Goal: Task Accomplishment & Management: Complete application form

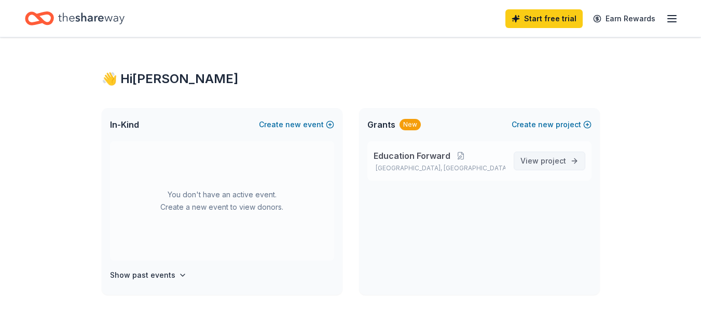
click at [578, 163] on link "View project" at bounding box center [550, 161] width 72 height 19
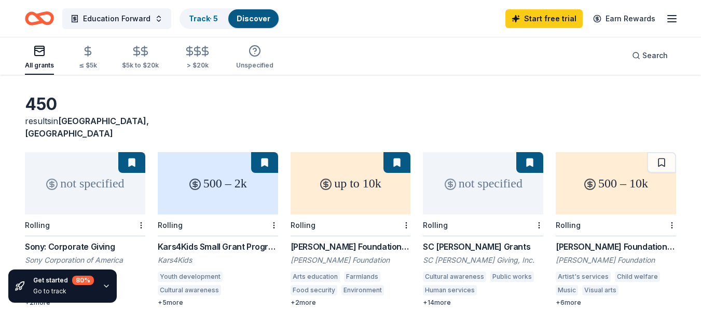
scroll to position [52, 0]
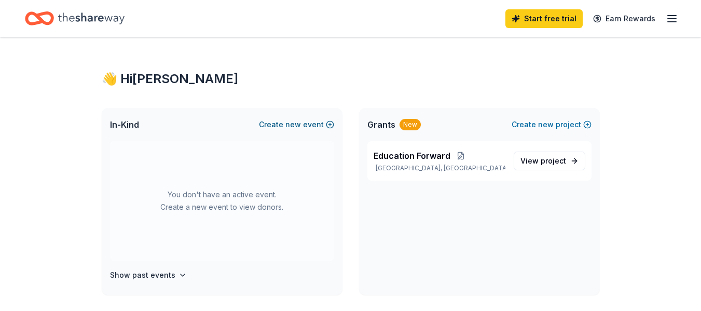
click at [317, 125] on button "Create new event" at bounding box center [296, 124] width 75 height 12
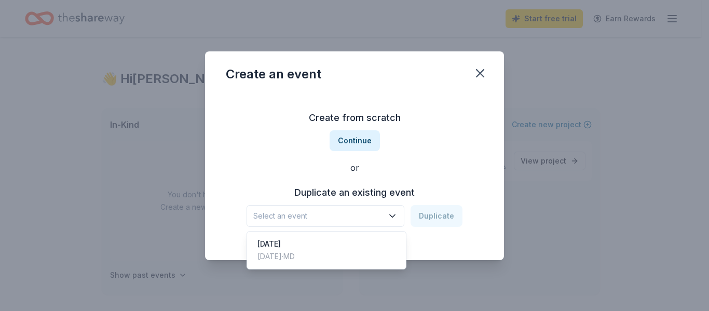
click at [391, 215] on icon "button" at bounding box center [392, 216] width 10 height 10
click at [364, 141] on div "Create from scratch Continue or Duplicate an existing event Select an event Dup…" at bounding box center [354, 168] width 257 height 151
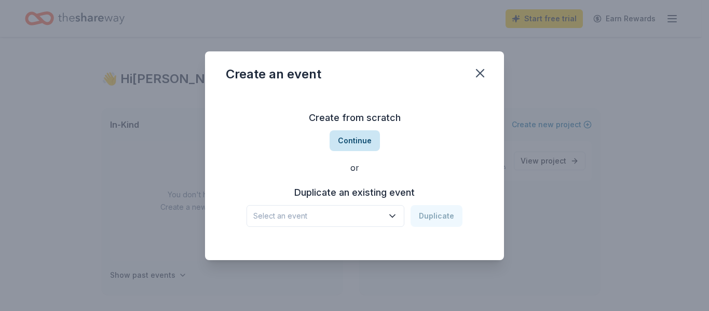
click at [361, 141] on button "Continue" at bounding box center [355, 140] width 50 height 21
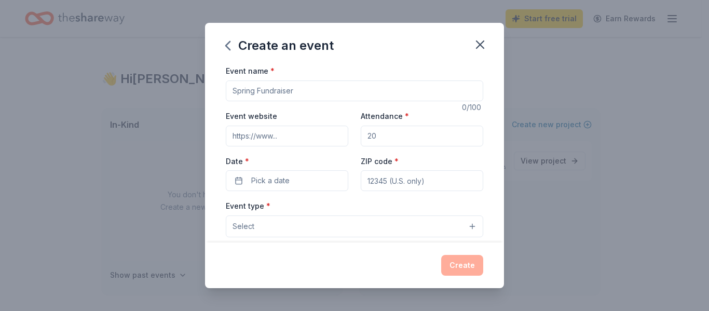
drag, startPoint x: 318, startPoint y: 90, endPoint x: 168, endPoint y: 90, distance: 150.0
click at [168, 90] on div "Create an event Event name * 0 /100 Event website Attendance * Date * Pick a da…" at bounding box center [354, 155] width 709 height 311
drag, startPoint x: 314, startPoint y: 92, endPoint x: 254, endPoint y: 93, distance: 59.2
click at [254, 93] on input "Event name *" at bounding box center [354, 90] width 257 height 21
type input "Annual Beacon of Light Award Fundraiser"
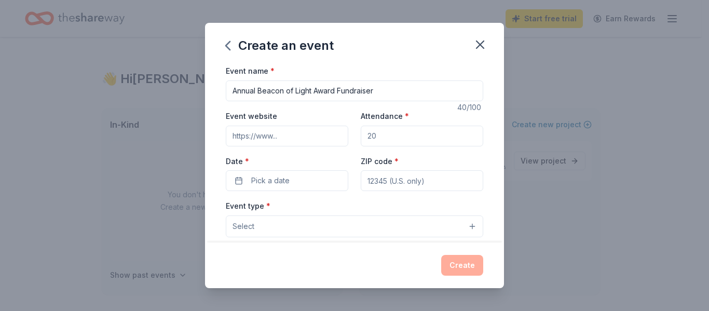
drag, startPoint x: 380, startPoint y: 137, endPoint x: 356, endPoint y: 133, distance: 25.1
click at [356, 133] on div "Event website Attendance * Date * Pick a date ZIP code *" at bounding box center [354, 150] width 257 height 81
type input "300"
click at [296, 181] on button "Pick a date" at bounding box center [287, 180] width 122 height 21
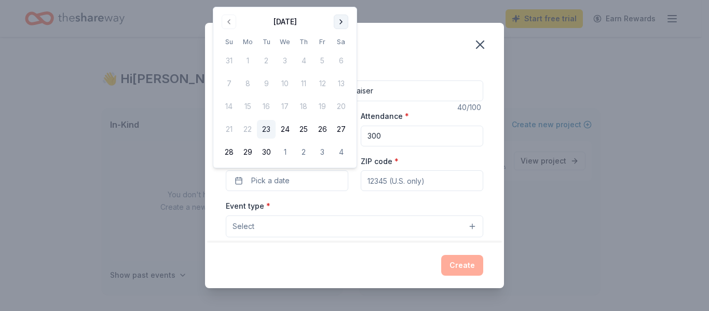
click at [336, 22] on button "Go to next month" at bounding box center [341, 22] width 15 height 15
click at [324, 129] on button "24" at bounding box center [322, 129] width 19 height 19
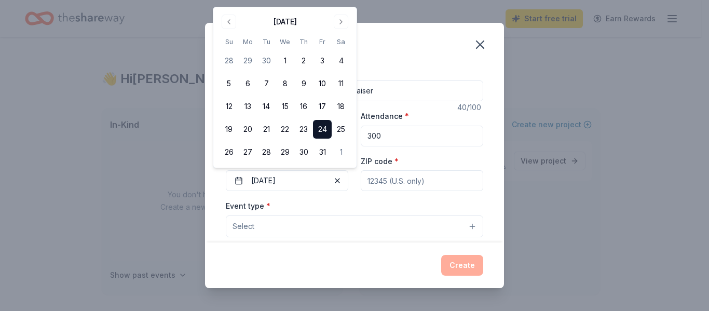
click at [362, 228] on button "Select" at bounding box center [354, 226] width 257 height 22
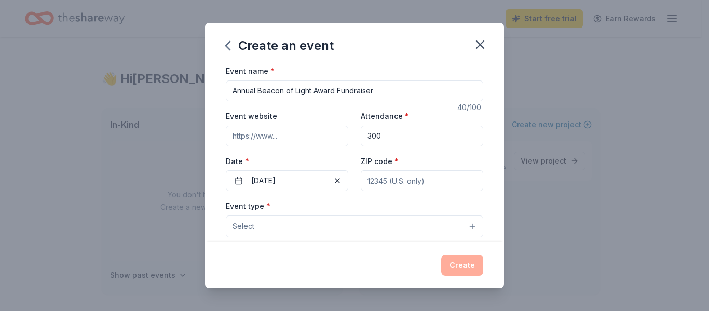
click at [395, 225] on button "Select" at bounding box center [354, 226] width 257 height 22
click at [463, 227] on button "Select" at bounding box center [354, 226] width 257 height 22
click at [420, 178] on div "Event name * Annual Beacon of Light Award Fundraiser 40 /100 Event website Atte…" at bounding box center [354, 304] width 257 height 480
click at [278, 133] on input "Event website" at bounding box center [287, 136] width 122 height 21
paste input "[URL][DOMAIN_NAME]"
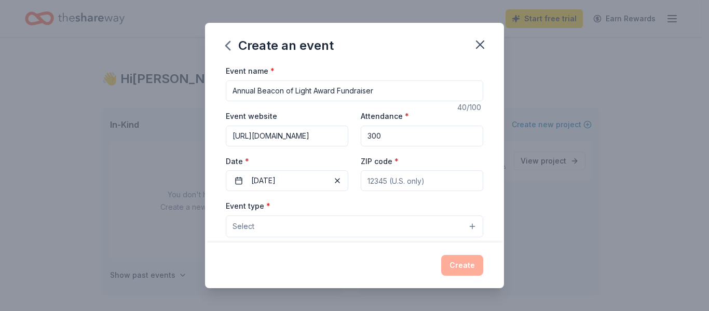
scroll to position [0, 208]
type input "[URL][DOMAIN_NAME]"
click at [350, 221] on button "Select" at bounding box center [354, 226] width 257 height 22
click at [367, 179] on div "Event name * Annual Beacon of Light Award Fundraiser 40 /100 Event website [URL…" at bounding box center [354, 304] width 257 height 480
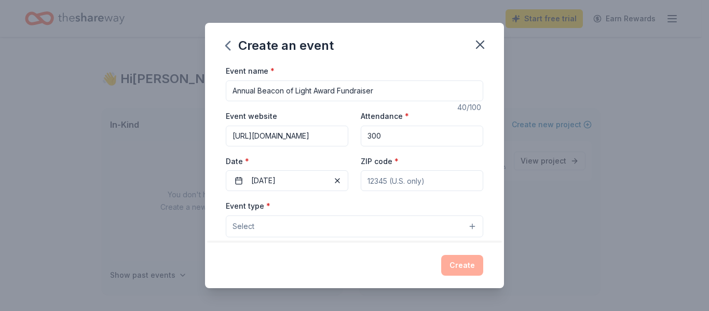
click at [364, 178] on input "ZIP code *" at bounding box center [422, 180] width 122 height 21
type input "21218"
click at [462, 236] on button "Select" at bounding box center [354, 226] width 257 height 22
click at [465, 226] on button "Select" at bounding box center [354, 226] width 257 height 22
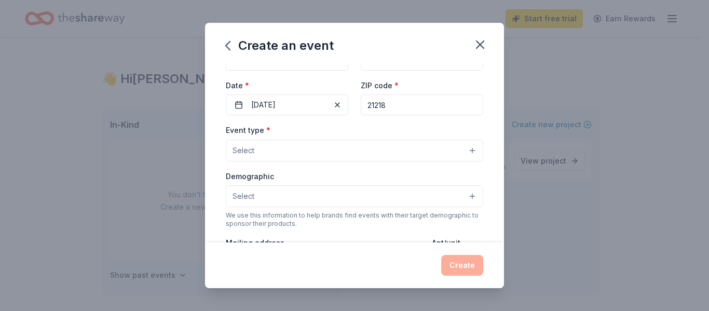
scroll to position [84, 0]
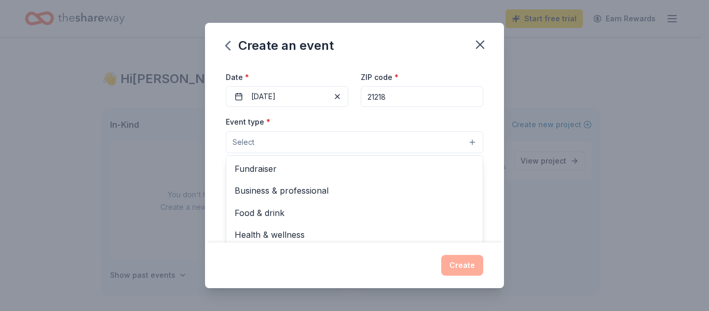
click at [307, 133] on button "Select" at bounding box center [354, 142] width 257 height 22
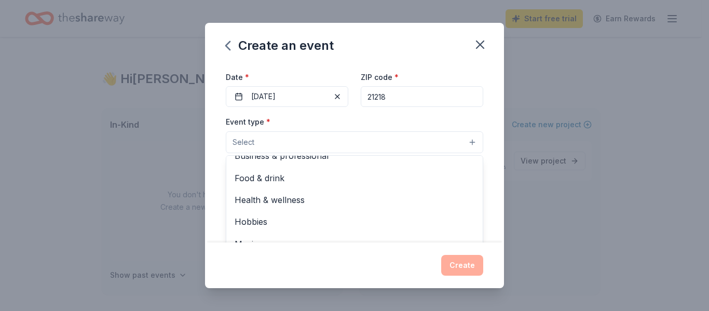
scroll to position [0, 0]
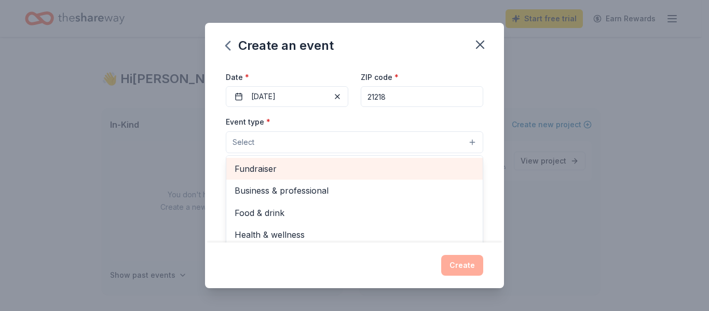
click at [349, 170] on span "Fundraiser" at bounding box center [355, 168] width 240 height 13
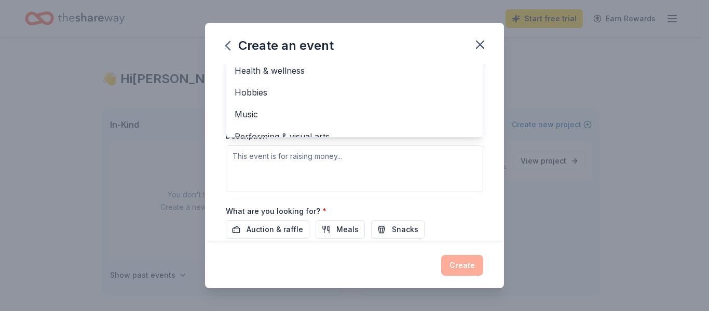
scroll to position [215, 0]
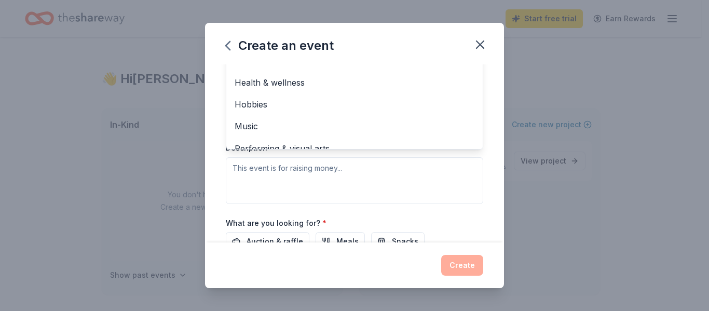
click at [301, 169] on div "Event type * Fundraiser Business & professional Food & drink Health & wellness …" at bounding box center [354, 94] width 257 height 220
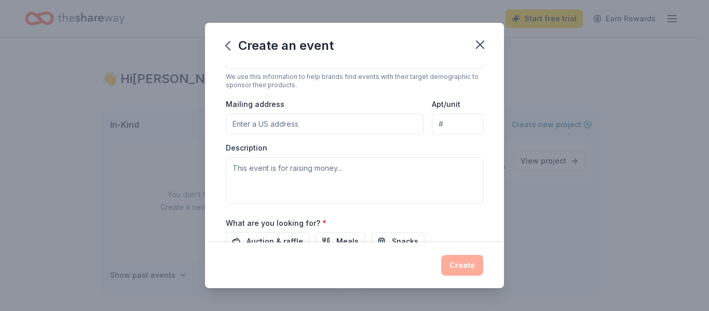
scroll to position [73, 0]
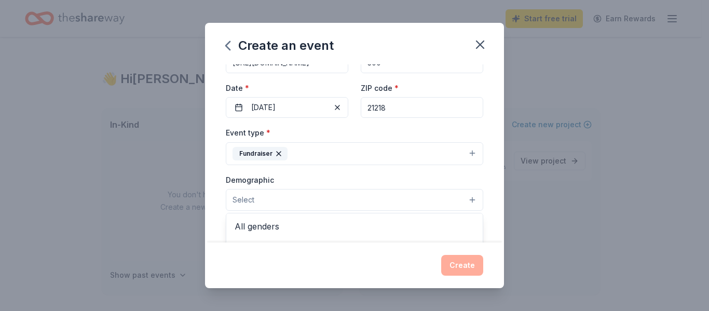
click at [336, 199] on button "Select" at bounding box center [354, 200] width 257 height 22
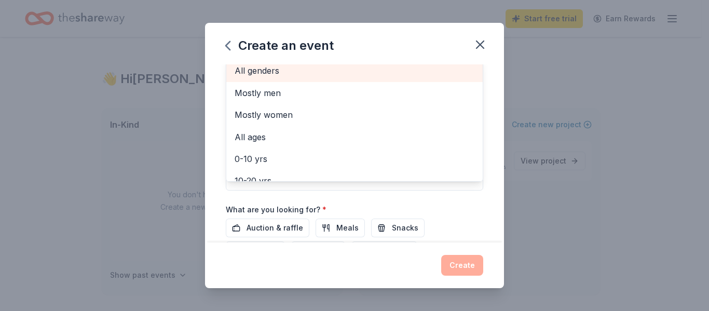
scroll to position [224, 0]
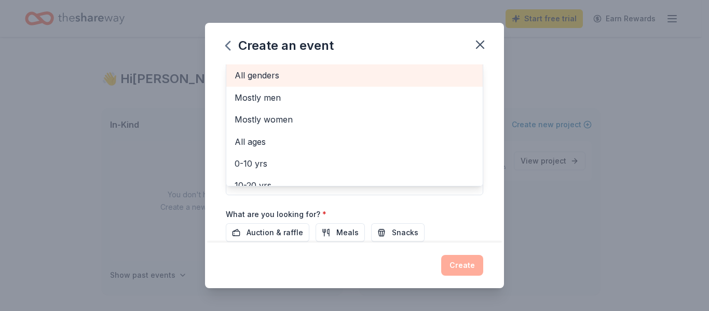
click at [306, 72] on span "All genders" at bounding box center [355, 75] width 240 height 13
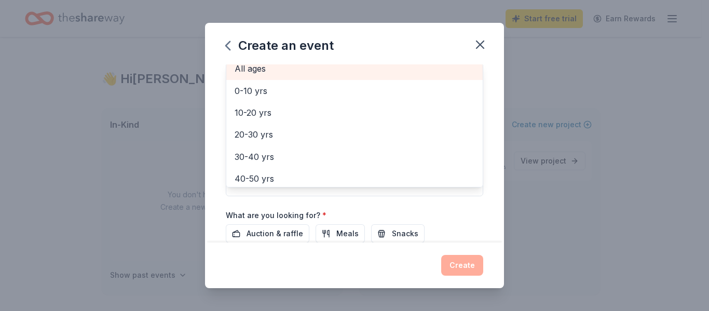
scroll to position [46, 0]
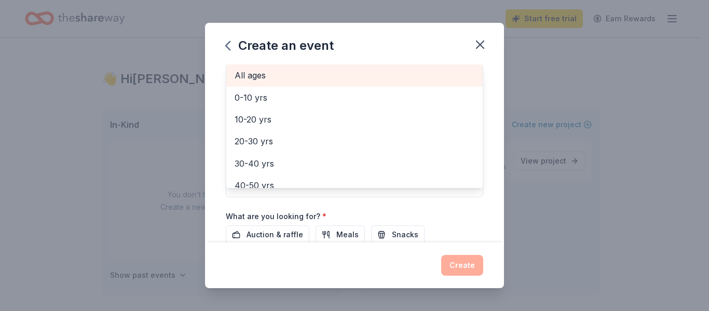
click at [319, 65] on div "All ages" at bounding box center [354, 75] width 256 height 22
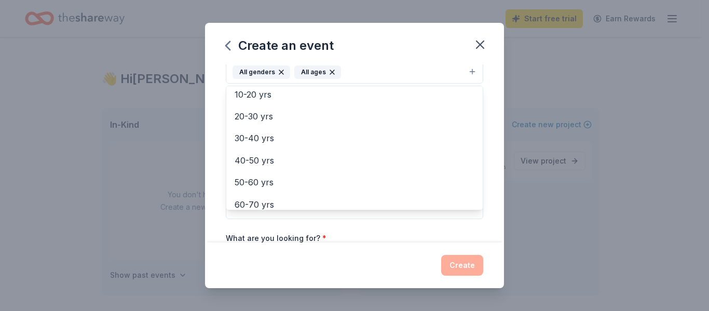
scroll to position [19, 0]
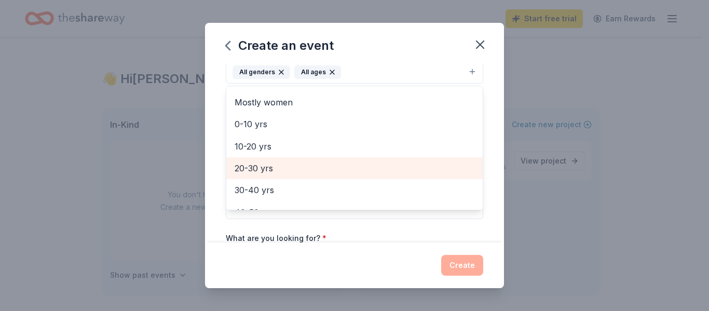
click at [261, 168] on span "20-30 yrs" at bounding box center [355, 167] width 240 height 13
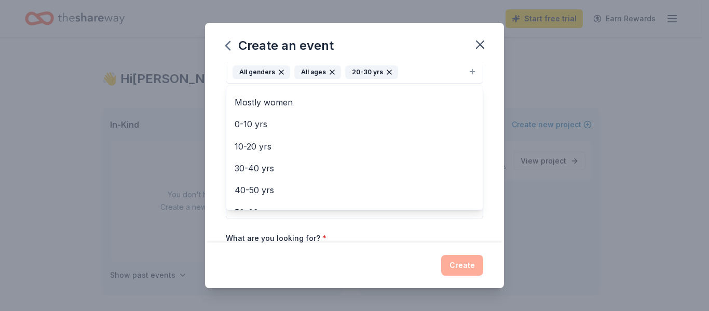
click at [330, 70] on icon "button" at bounding box center [332, 72] width 4 height 4
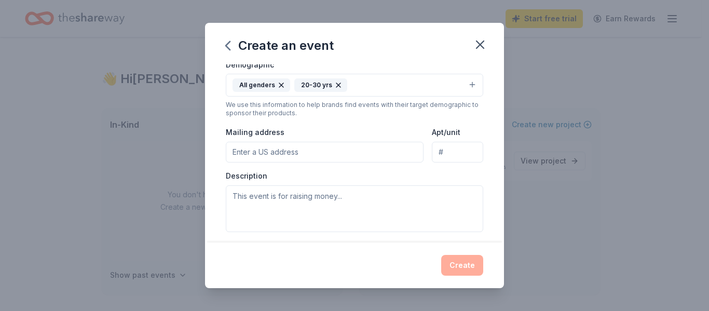
scroll to position [165, 0]
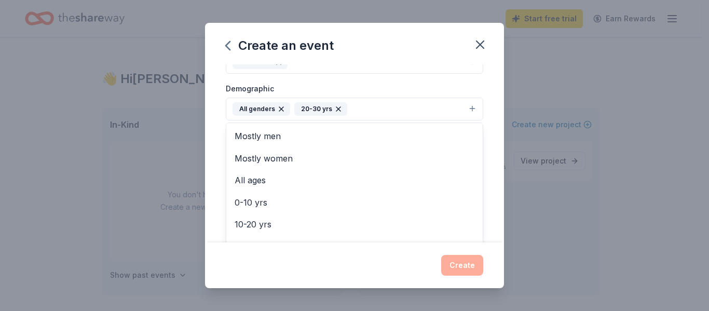
click at [393, 107] on button "All genders 20-30 yrs" at bounding box center [354, 109] width 257 height 23
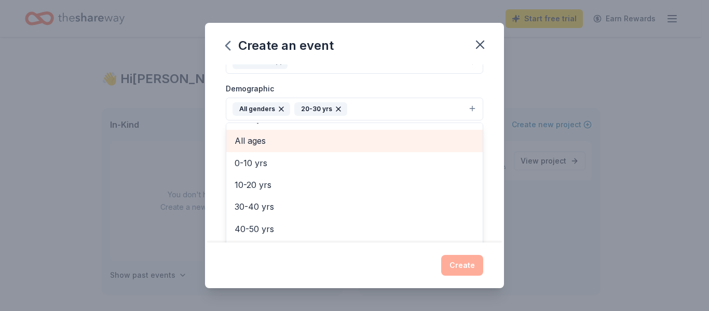
scroll to position [104, 0]
click at [257, 140] on span "30-40 yrs" at bounding box center [355, 141] width 240 height 13
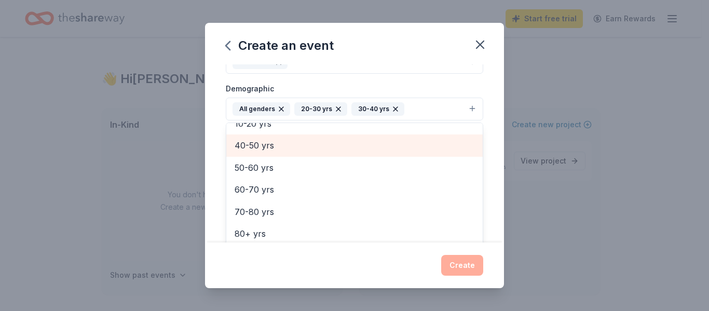
scroll to position [101, 0]
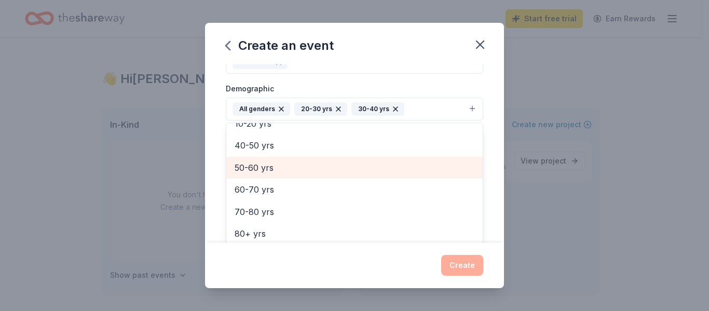
click at [256, 168] on span "50-60 yrs" at bounding box center [355, 167] width 240 height 13
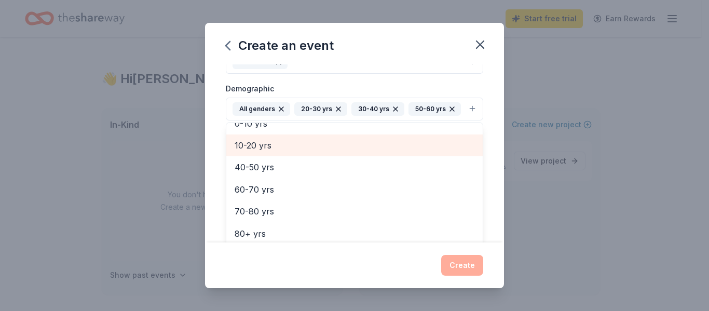
scroll to position [79, 0]
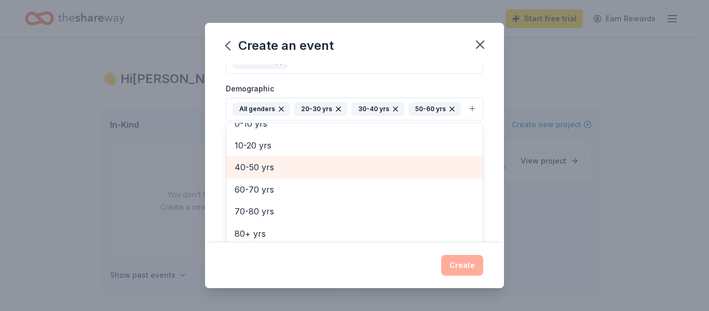
click at [258, 174] on span "40-50 yrs" at bounding box center [355, 166] width 240 height 13
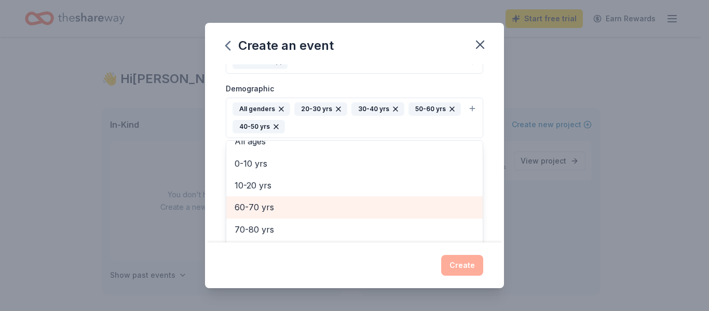
click at [259, 205] on span "60-70 yrs" at bounding box center [355, 206] width 240 height 13
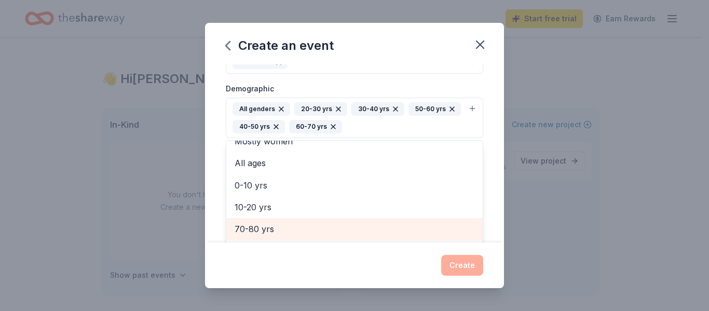
click at [251, 226] on span "70-80 yrs" at bounding box center [355, 228] width 240 height 13
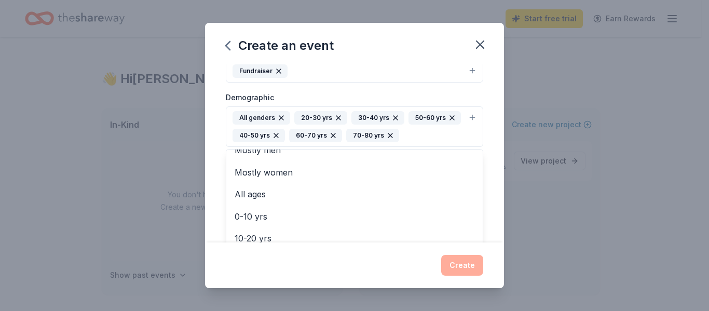
scroll to position [338, 0]
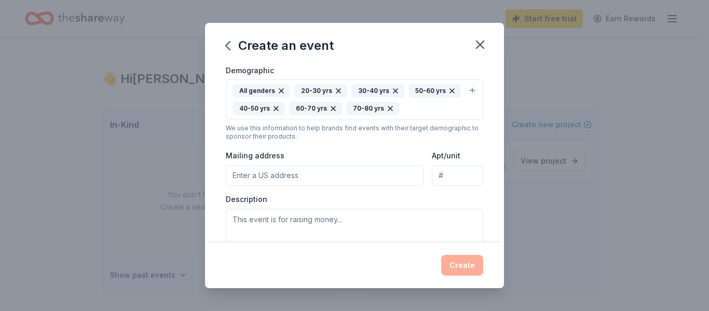
scroll to position [182, 0]
click at [316, 232] on textarea at bounding box center [354, 232] width 257 height 47
click at [344, 177] on input "Mailing address" at bounding box center [325, 176] width 198 height 21
type input "[STREET_ADDRESS]"
type input "Suite L1"
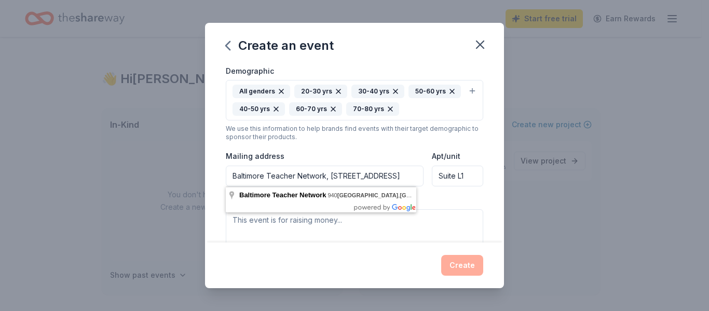
scroll to position [0, 56]
type input "Baltimore Teacher Network, [STREET_ADDRESS]"
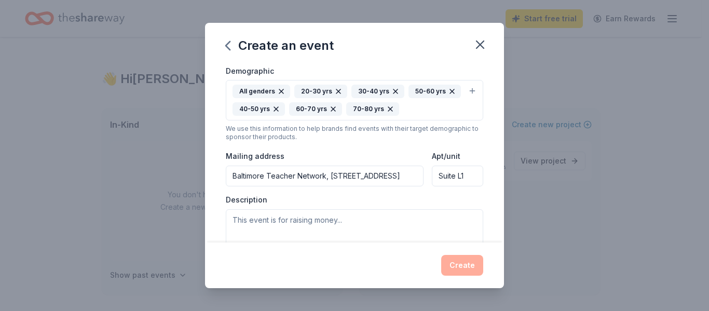
click at [491, 182] on div "Event name * Annual Beacon of Light Award Fundraiser 40 /100 Event website [URL…" at bounding box center [354, 153] width 299 height 178
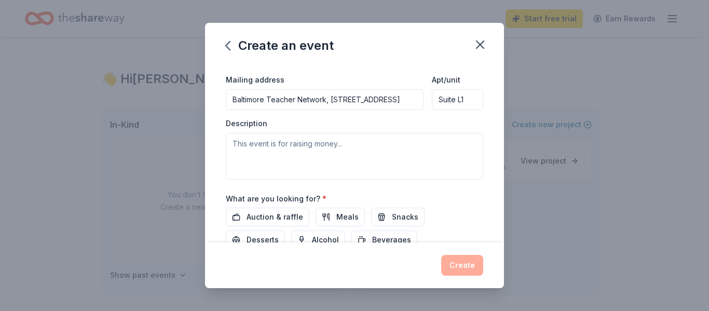
scroll to position [286, 0]
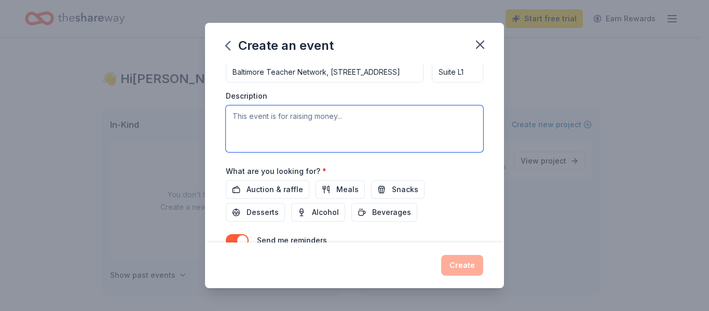
click at [343, 111] on textarea at bounding box center [354, 128] width 257 height 47
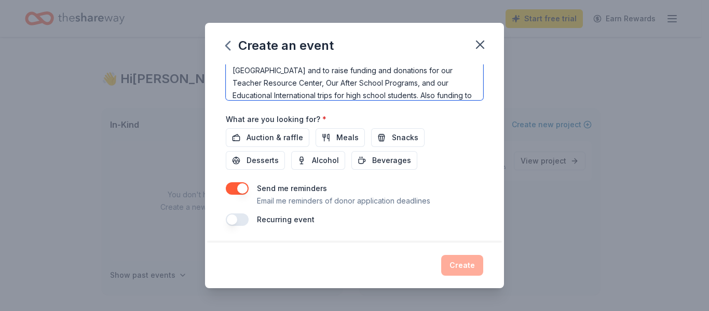
scroll to position [19, 0]
type textarea "This is event for honoring and recognizing educators in [GEOGRAPHIC_DATA] and t…"
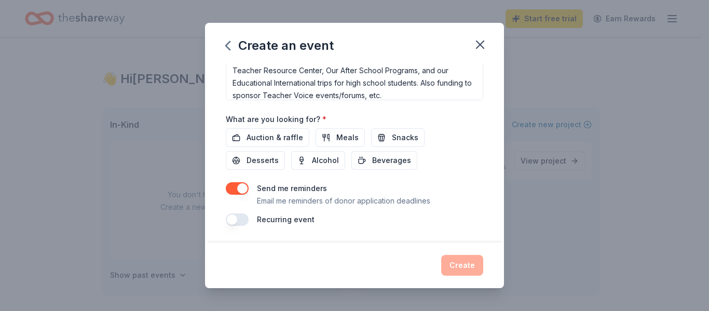
click at [238, 221] on button "button" at bounding box center [237, 219] width 23 height 12
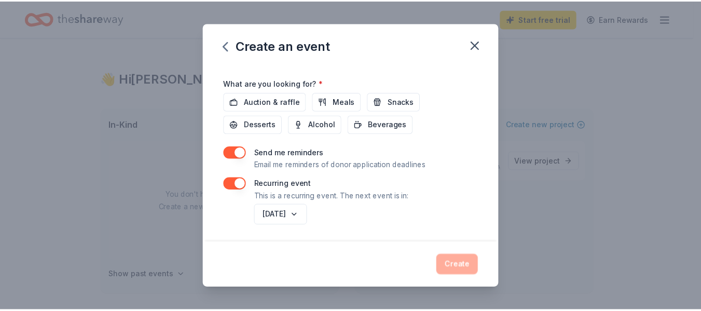
scroll to position [375, 0]
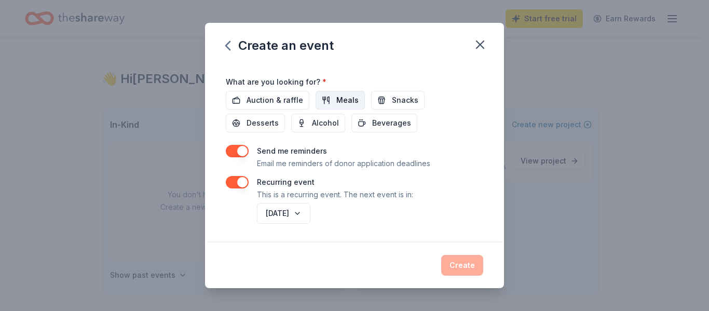
click at [336, 98] on span "Meals" at bounding box center [347, 100] width 22 height 12
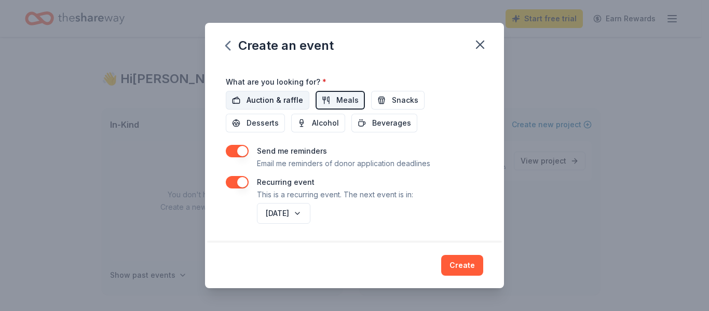
click at [277, 100] on span "Auction & raffle" at bounding box center [275, 100] width 57 height 12
click at [453, 258] on button "Create" at bounding box center [462, 265] width 42 height 21
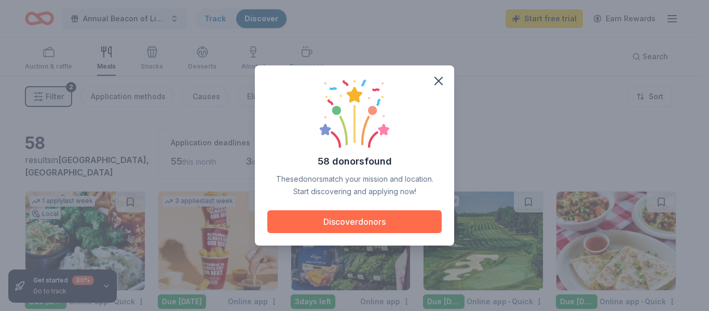
click at [338, 218] on button "Discover donors" at bounding box center [354, 221] width 174 height 23
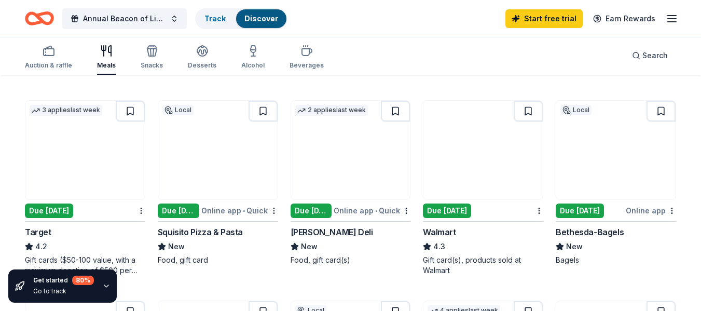
scroll to position [363, 0]
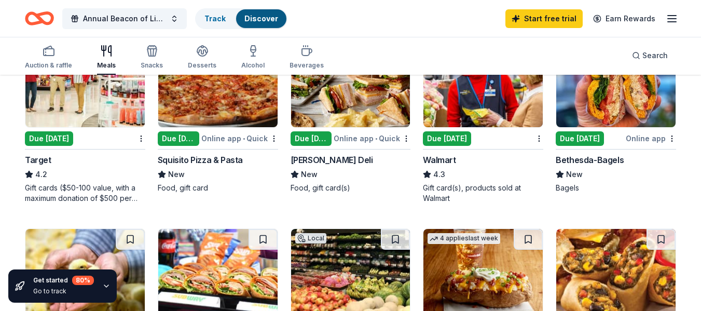
click at [62, 138] on div "Due [DATE]" at bounding box center [49, 138] width 48 height 15
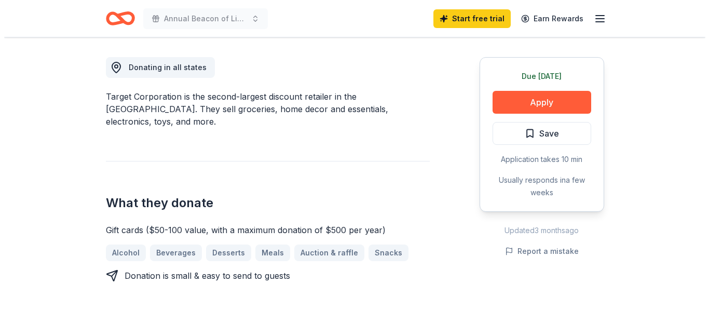
scroll to position [311, 0]
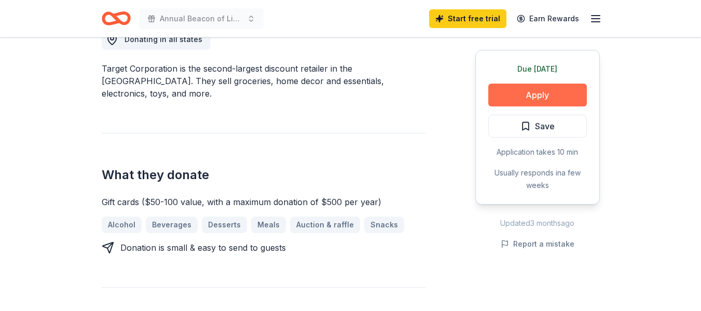
click at [536, 92] on button "Apply" at bounding box center [537, 95] width 99 height 23
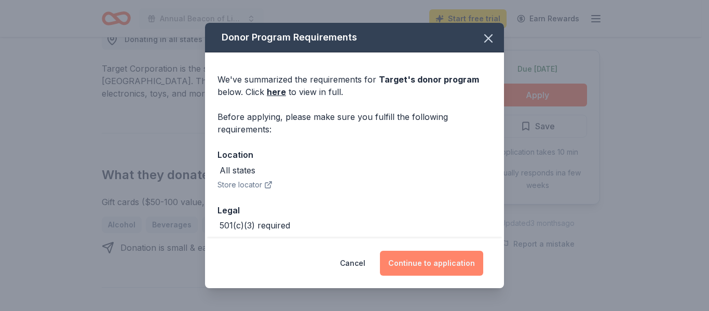
click at [426, 255] on button "Continue to application" at bounding box center [431, 263] width 103 height 25
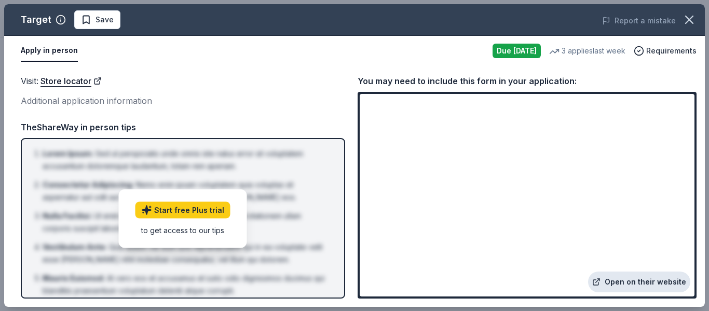
click at [656, 278] on link "Open on their website" at bounding box center [639, 281] width 102 height 21
